Goal: Check status: Check status

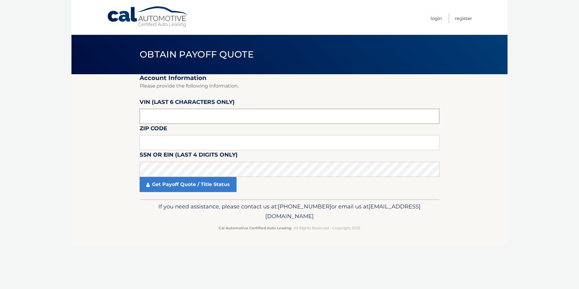
click at [178, 113] on input "text" at bounding box center [290, 116] width 300 height 15
type input "660550"
type input "07087"
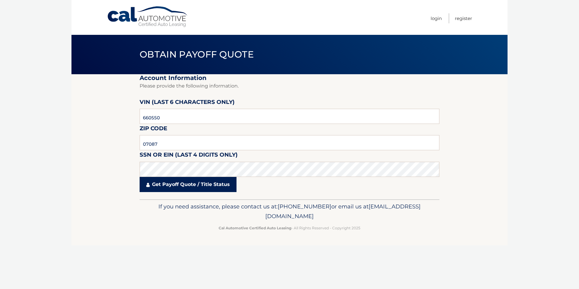
click at [174, 184] on link "Get Payoff Quote / Title Status" at bounding box center [188, 184] width 97 height 15
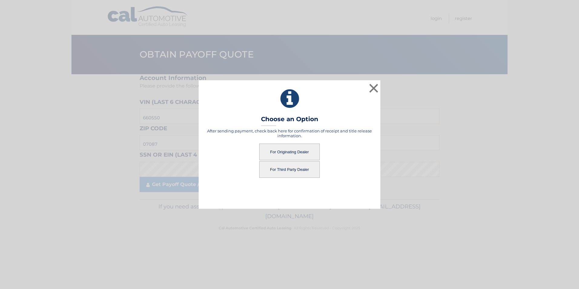
click at [283, 153] on button "For Originating Dealer" at bounding box center [289, 152] width 61 height 17
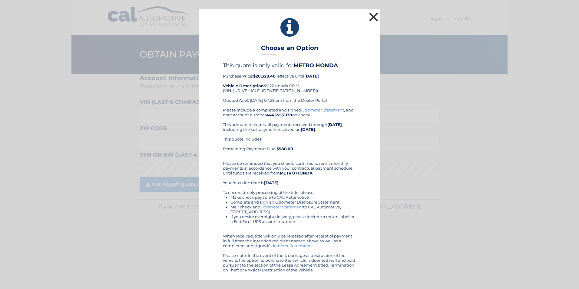
click at [369, 15] on button "×" at bounding box center [374, 17] width 12 height 12
